Goal: Find specific page/section: Find specific page/section

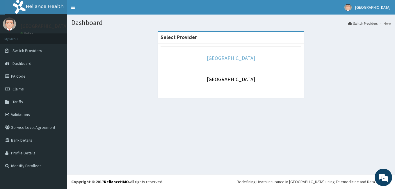
click at [233, 57] on link "[GEOGRAPHIC_DATA]" at bounding box center [231, 58] width 48 height 7
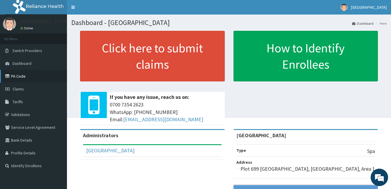
click at [19, 77] on link "PA Code" at bounding box center [33, 76] width 67 height 13
